Goal: Task Accomplishment & Management: Complete application form

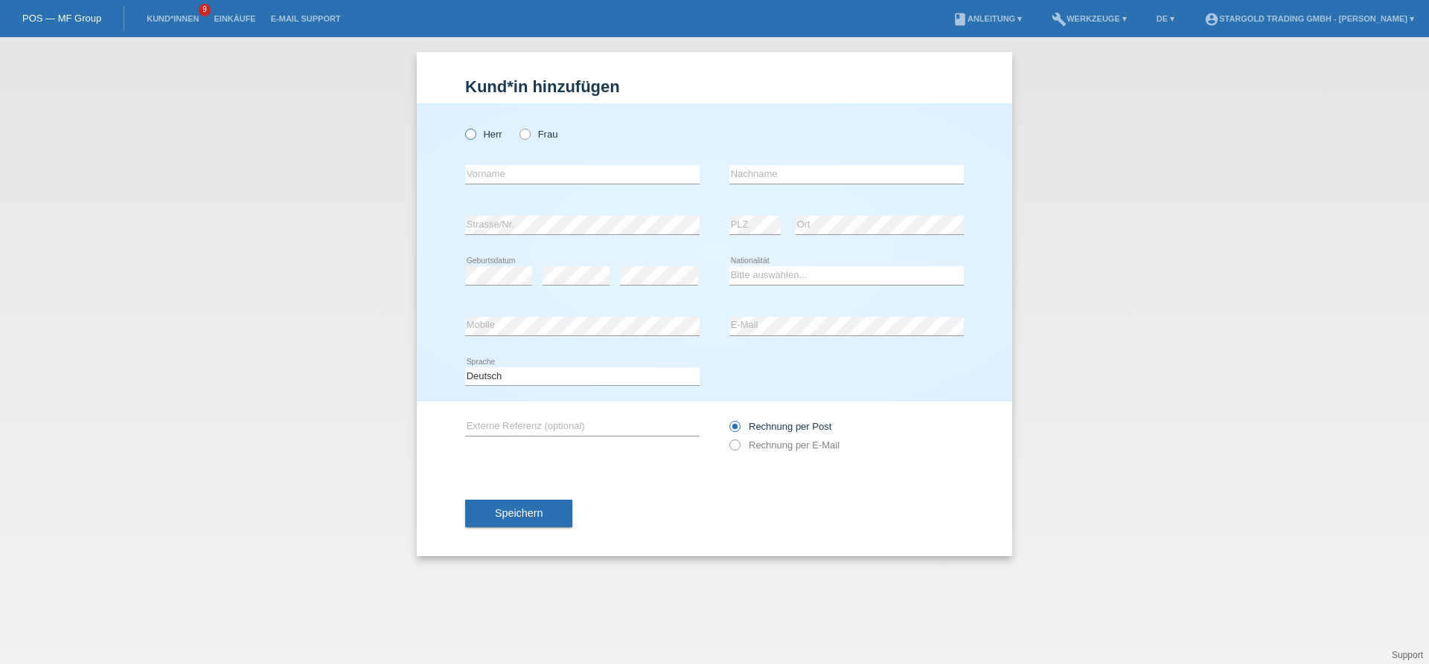
click at [476, 136] on label "Herr" at bounding box center [483, 134] width 37 height 11
click at [475, 136] on input "Herr" at bounding box center [470, 134] width 10 height 10
radio input "true"
click at [508, 182] on input "text" at bounding box center [582, 174] width 234 height 19
paste input "Ivan"
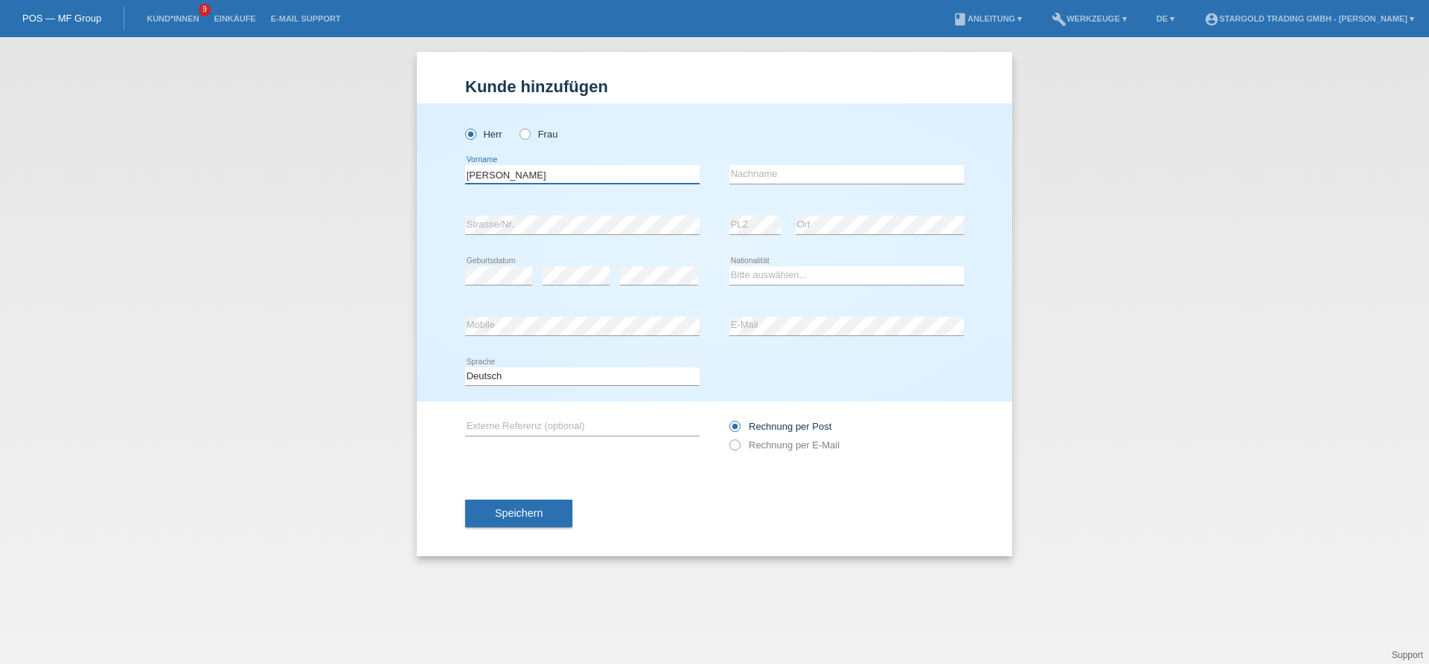
type input "Ivan"
click at [813, 173] on input "text" at bounding box center [846, 174] width 234 height 19
paste input "Vranjic"
type input "Vranjic"
click at [481, 261] on div "error Geburtsdatum" at bounding box center [498, 276] width 67 height 51
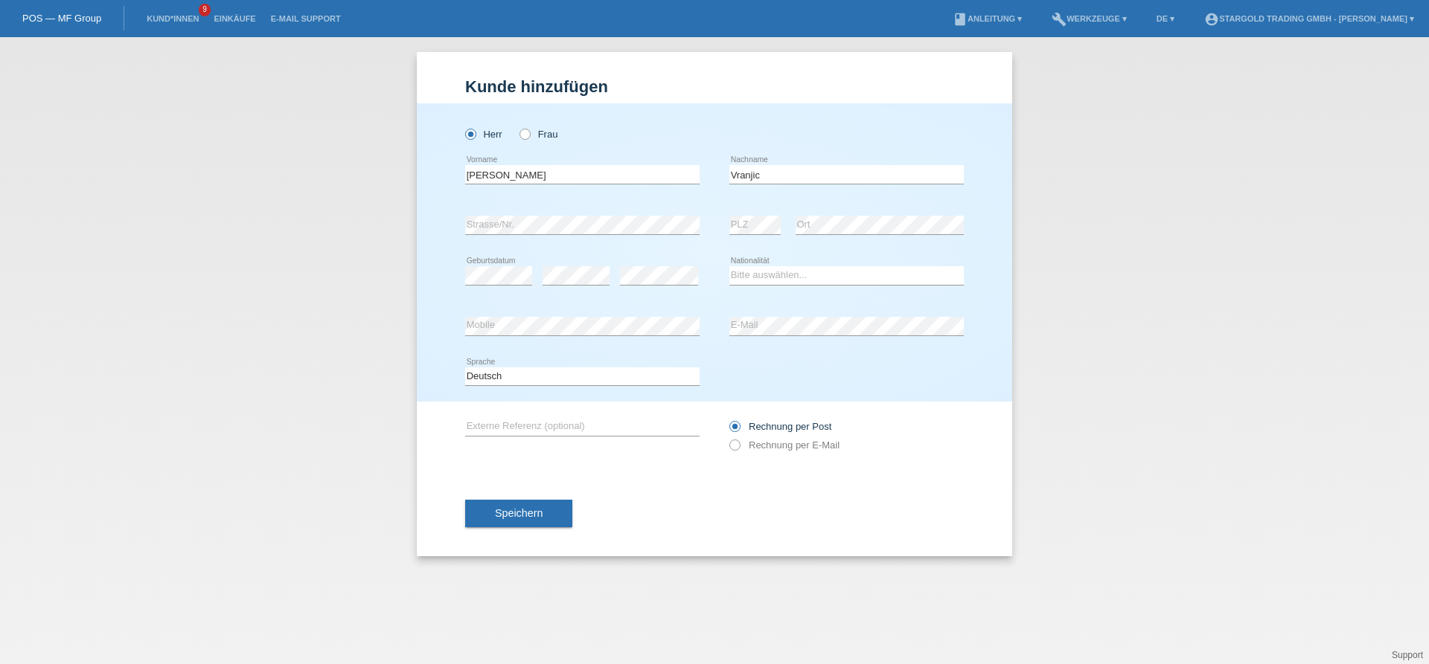
click at [492, 267] on div "error Geburtsdatum" at bounding box center [498, 276] width 67 height 51
click at [729, 266] on select "Bitte auswählen... Schweiz Deutschland Liechtenstein Österreich ------------ Af…" at bounding box center [846, 275] width 234 height 18
select select "HR"
click option "Kroatien" at bounding box center [0, 0] width 0 height 0
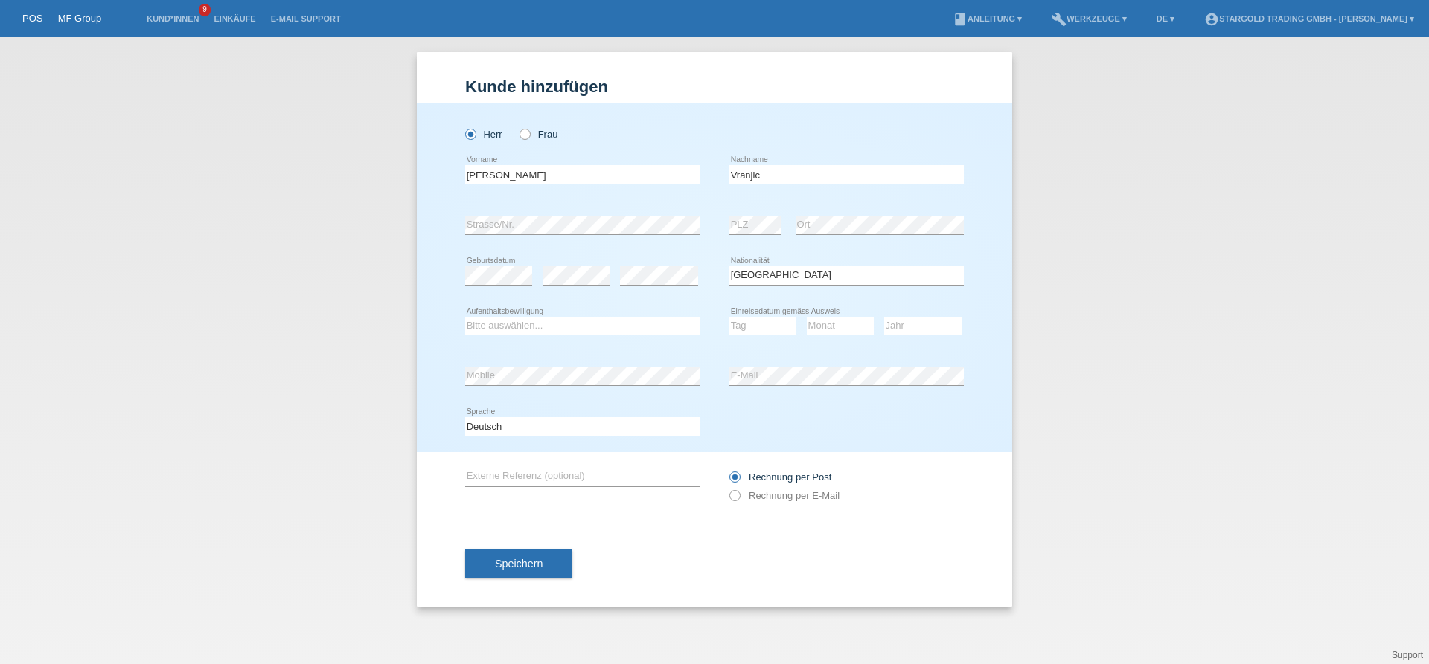
click at [590, 336] on icon at bounding box center [582, 335] width 234 height 1
click at [465, 317] on select "Bitte auswählen... C B B - Flüchtlingsstatus Andere" at bounding box center [582, 326] width 234 height 18
select select "C"
click option "C" at bounding box center [0, 0] width 0 height 0
select select "21"
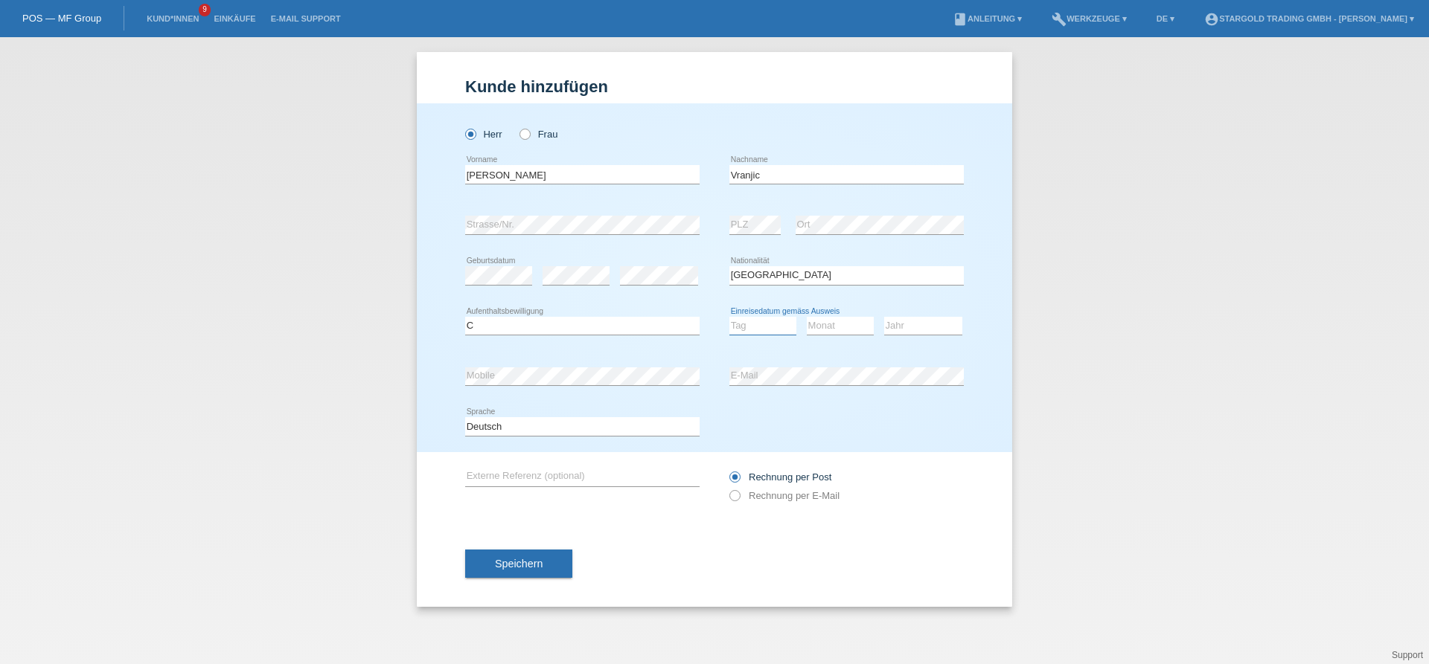
click option "21" at bounding box center [0, 0] width 0 height 0
click at [807, 317] on select "Monat 01 02 03 04 05 06 07 08 09 10 11" at bounding box center [840, 326] width 67 height 18
select select "05"
click option "05" at bounding box center [0, 0] width 0 height 0
click at [884, 317] on select "Jahr 2025 2024 2023 2022 2021 2020 2019 2018 2017 2016 2015 2014 2013 2012 2011…" at bounding box center [923, 326] width 78 height 18
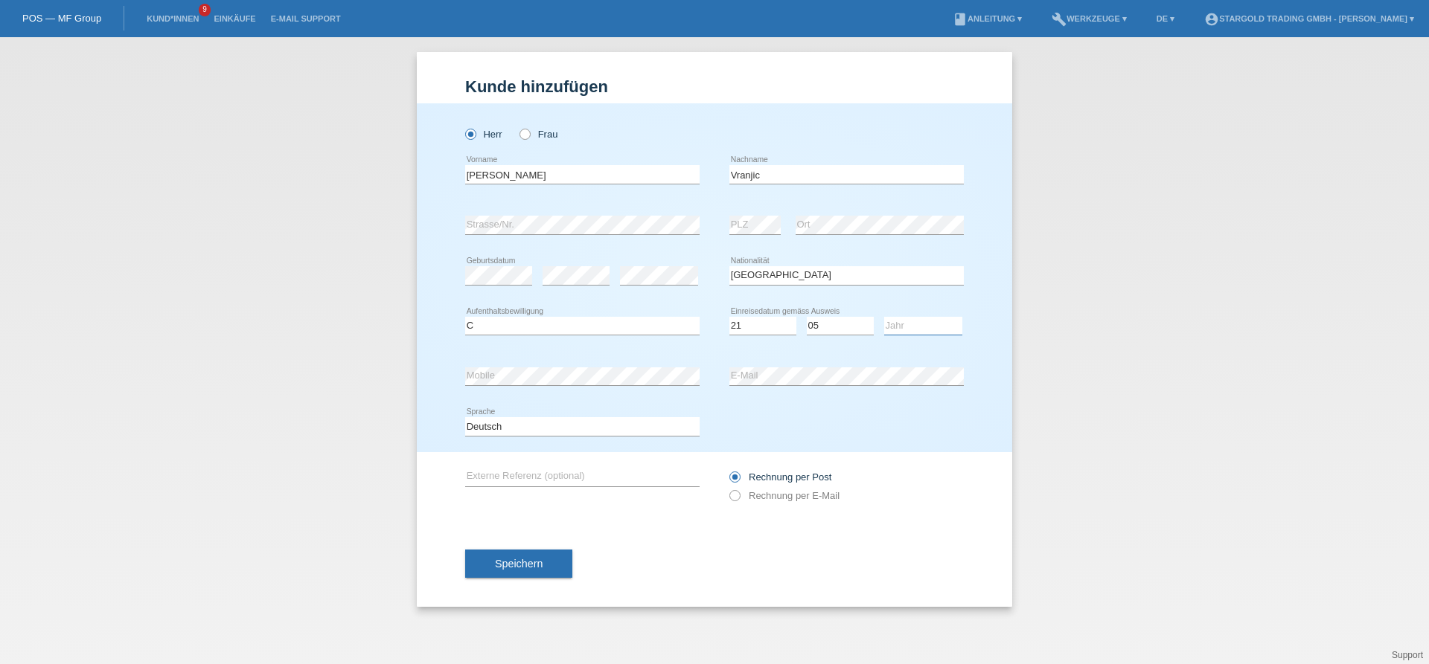
select select "2014"
click option "2014" at bounding box center [0, 0] width 0 height 0
click at [787, 495] on label "Rechnung per E-Mail" at bounding box center [784, 495] width 110 height 11
click at [739, 495] on input "Rechnung per E-Mail" at bounding box center [734, 499] width 10 height 19
radio input "true"
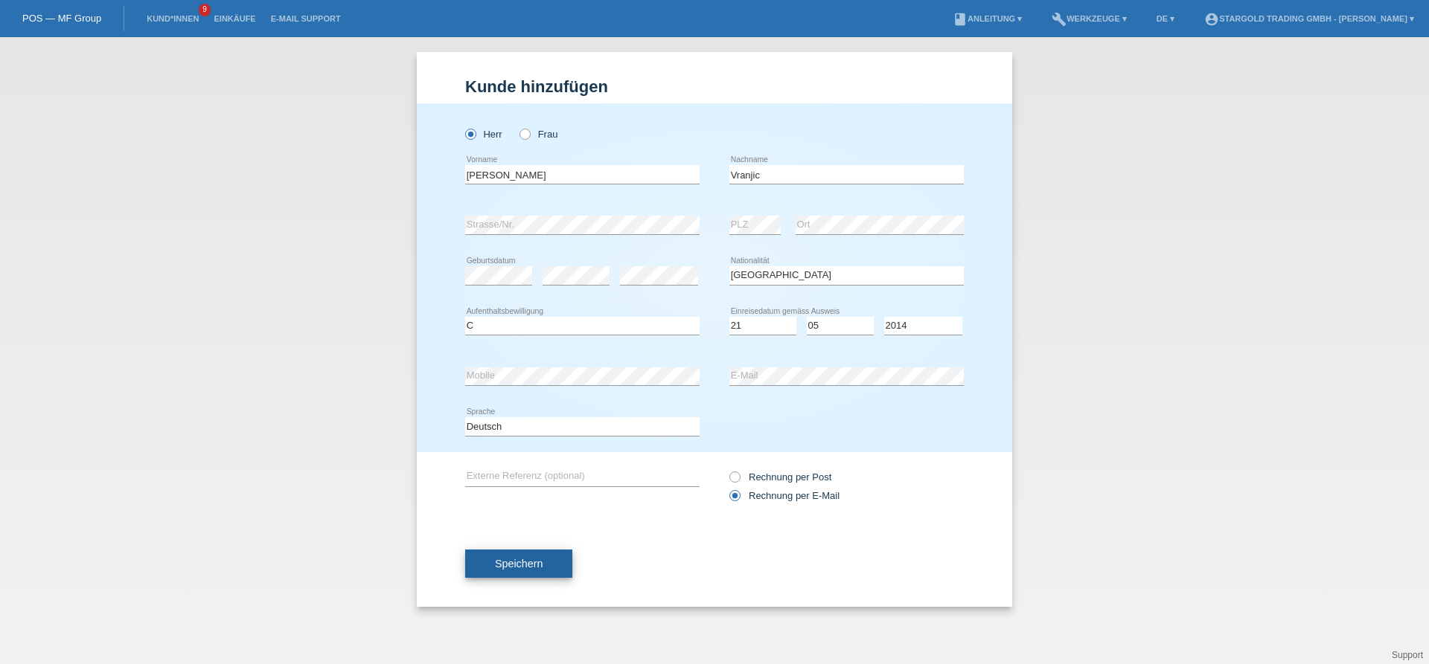
click at [500, 570] on span "Speichern" at bounding box center [519, 564] width 48 height 12
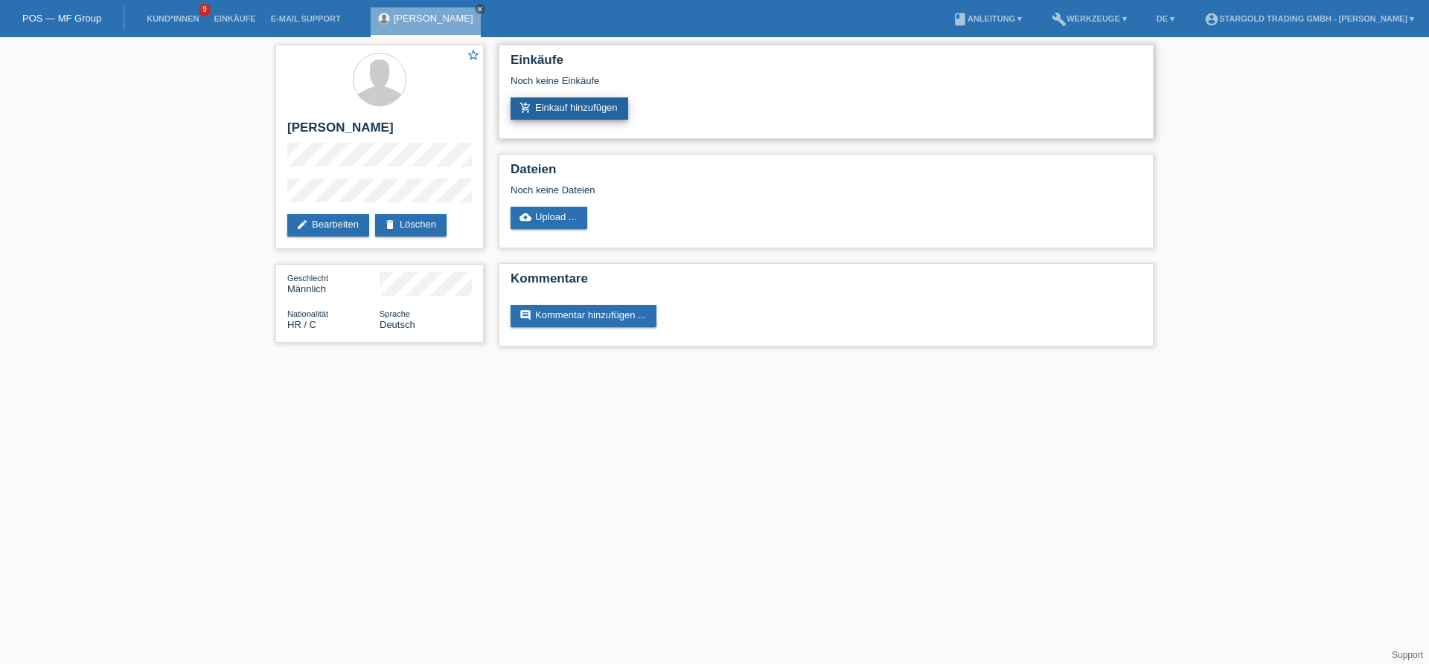
click at [553, 100] on link "add_shopping_cart Einkauf hinzufügen" at bounding box center [569, 108] width 118 height 22
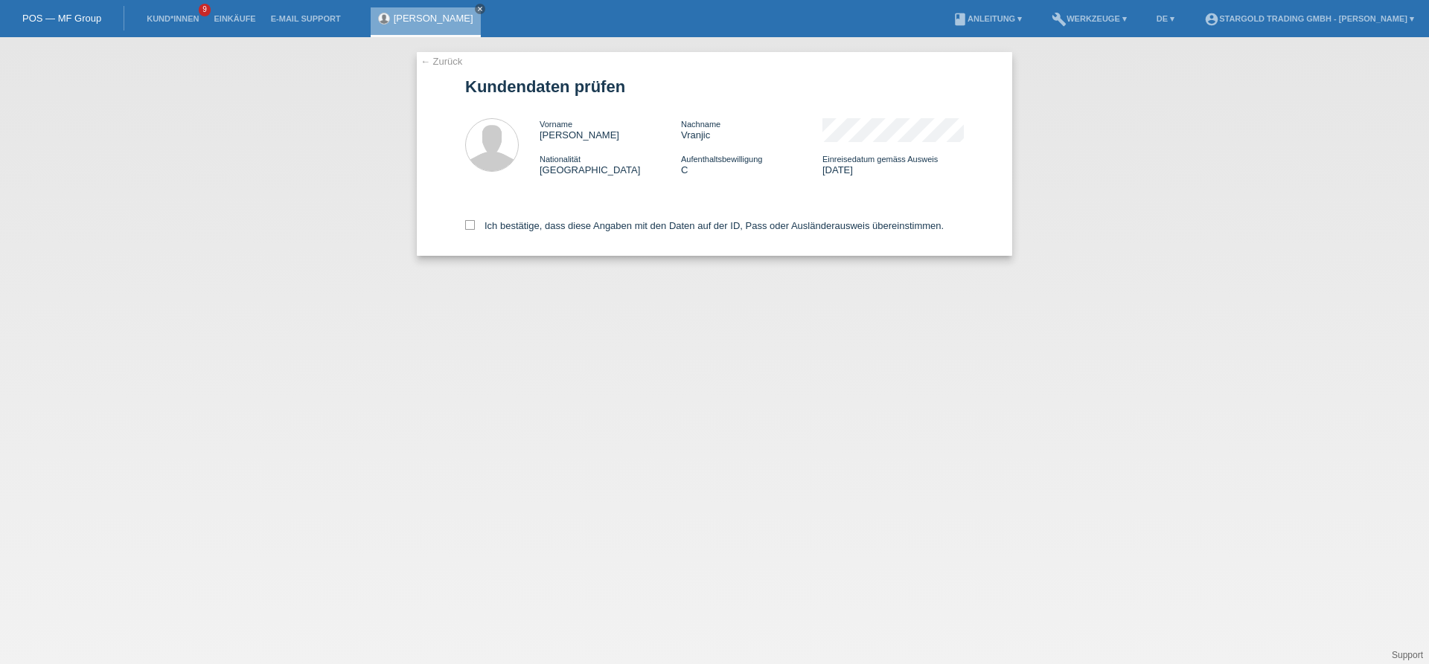
click at [555, 221] on div "Ich bestätige, dass diese Angaben mit den Daten auf der ID, Pass oder Ausländer…" at bounding box center [714, 222] width 499 height 65
click at [551, 225] on label "Ich bestätige, dass diese Angaben mit den Daten auf der ID, Pass oder Ausländer…" at bounding box center [704, 225] width 478 height 11
click at [475, 225] on input "Ich bestätige, dass diese Angaben mit den Daten auf der ID, Pass oder Ausländer…" at bounding box center [470, 225] width 10 height 10
checkbox input "true"
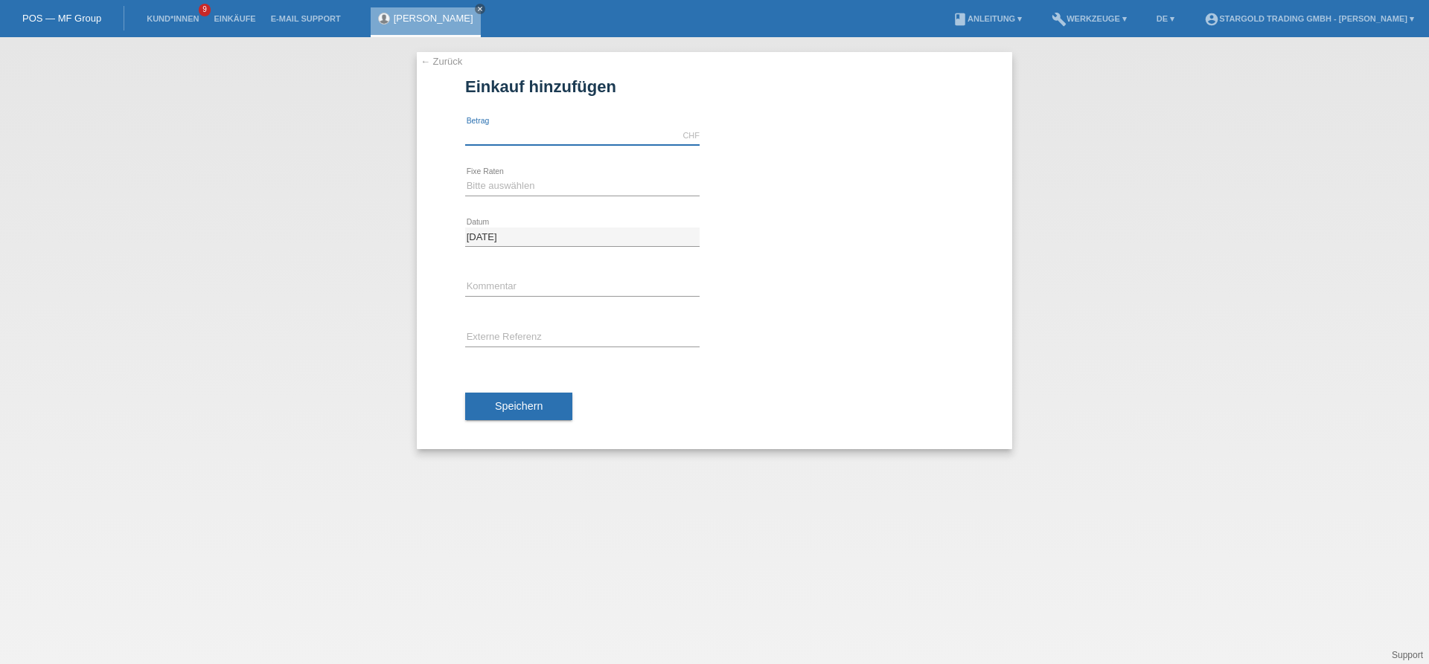
click at [580, 138] on input "text" at bounding box center [582, 135] width 234 height 19
type input "11400.00"
click at [465, 177] on select "Bitte auswählen 6 Raten 12 Raten 18 Raten 24 Raten 36 Raten 48 Raten" at bounding box center [582, 186] width 234 height 18
select select "497"
click option "48 Raten" at bounding box center [0, 0] width 0 height 0
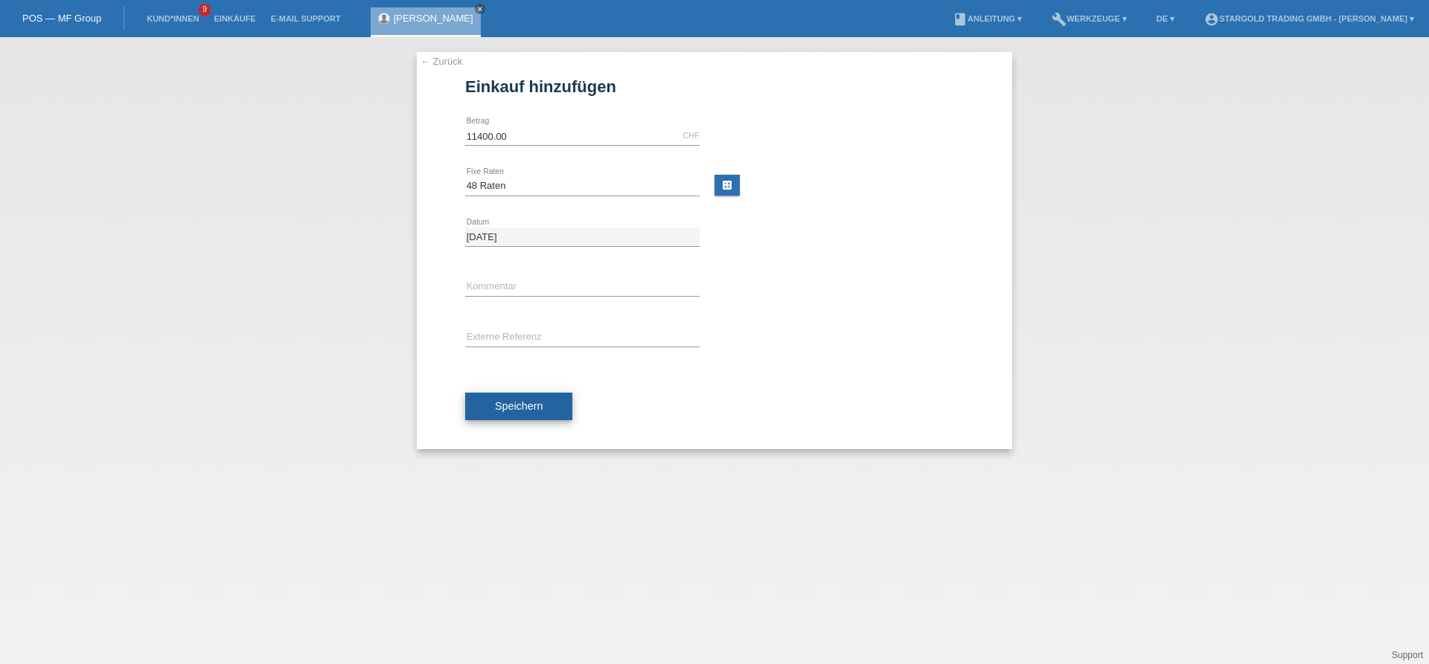
click at [525, 403] on span "Speichern" at bounding box center [519, 406] width 48 height 12
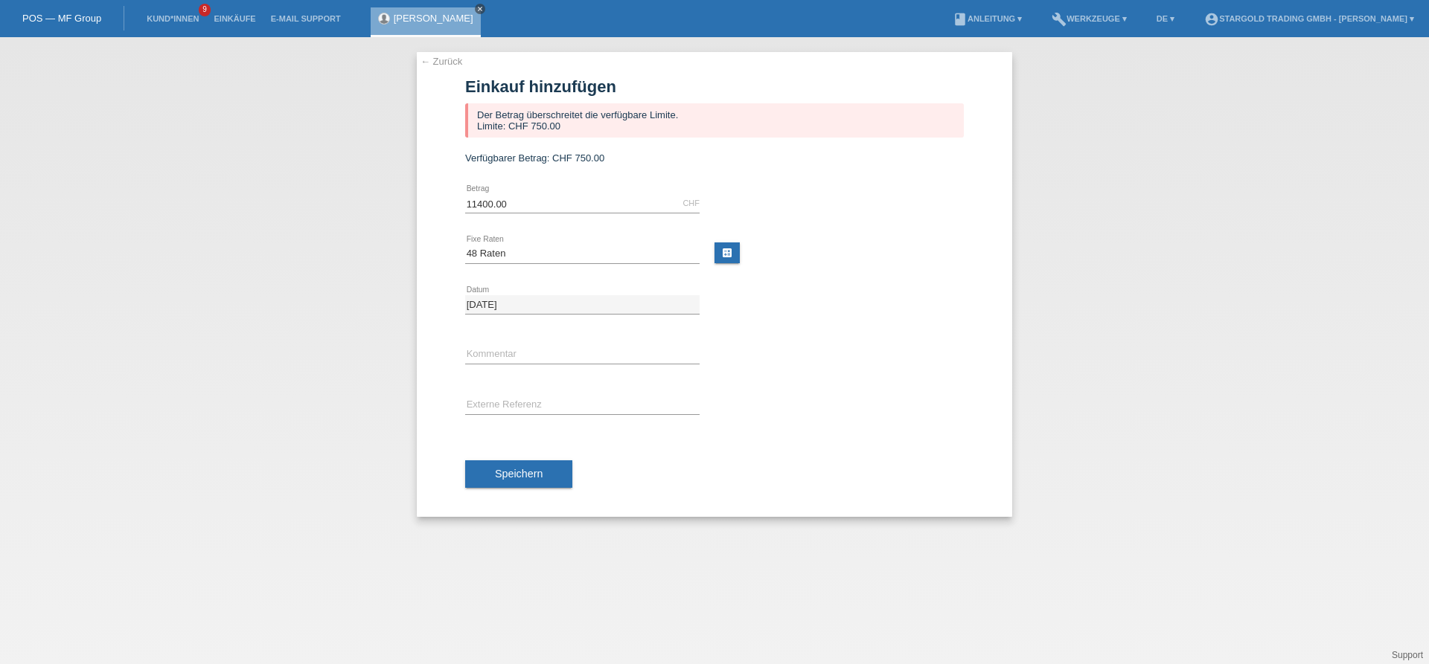
click at [476, 9] on icon "close" at bounding box center [479, 8] width 7 height 7
click at [65, 23] on link "POS — MF Group" at bounding box center [61, 18] width 79 height 11
